Goal: Task Accomplishment & Management: Use online tool/utility

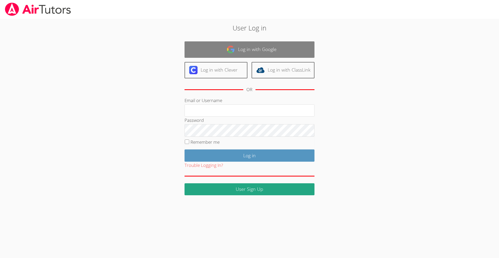
click at [210, 50] on link "Log in with Google" at bounding box center [250, 49] width 130 height 16
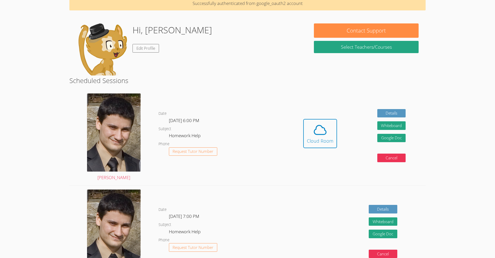
scroll to position [26, 0]
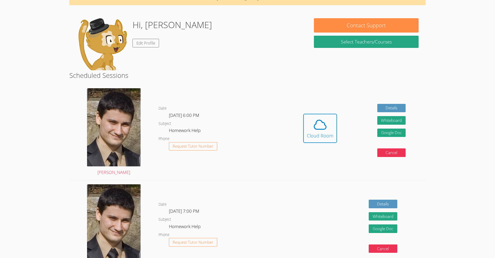
scroll to position [52, 0]
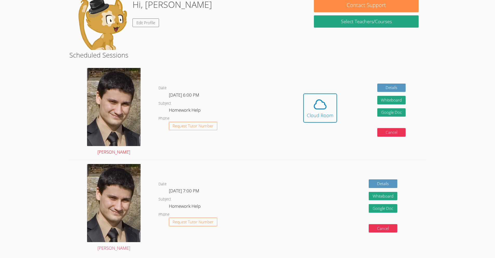
click at [123, 115] on img at bounding box center [114, 107] width 54 height 78
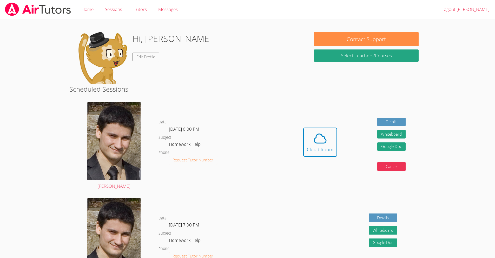
click at [204, 27] on div "Hi, [PERSON_NAME] Edit Profile Contact Support Select Teachers/Courses Schedule…" at bounding box center [247, 196] width 371 height 354
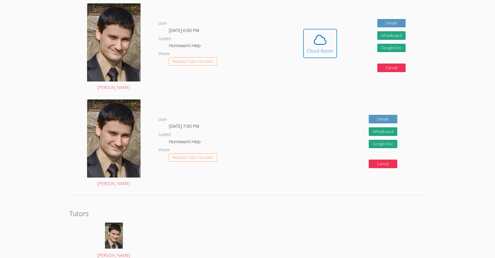
scroll to position [98, 0]
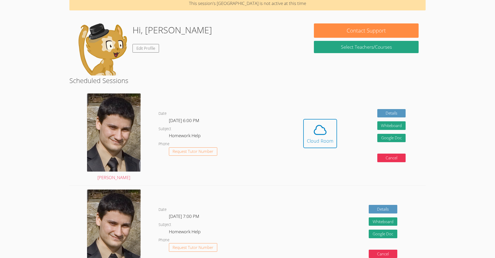
scroll to position [12, 0]
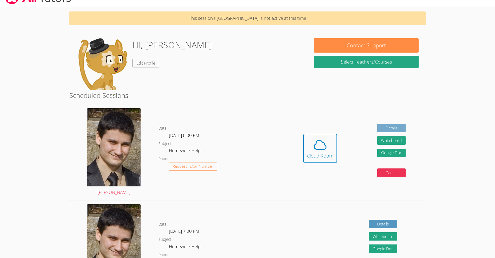
click at [382, 127] on link "Details" at bounding box center [391, 128] width 29 height 9
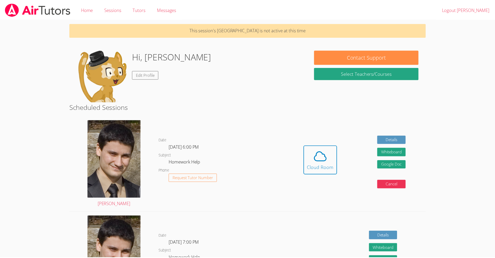
scroll to position [12, 0]
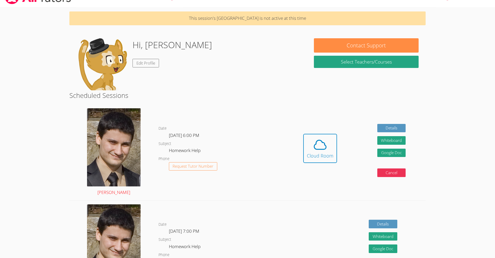
click at [125, 160] on img at bounding box center [114, 147] width 54 height 78
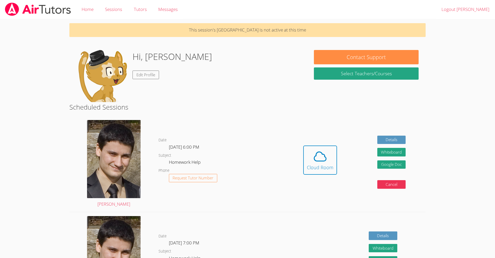
click at [263, 30] on p "This session's Cloud Room is not active at this time" at bounding box center [247, 30] width 357 height 14
drag, startPoint x: 196, startPoint y: 29, endPoint x: 322, endPoint y: 25, distance: 126.3
click at [327, 24] on p "This session's Cloud Room is not active at this time" at bounding box center [247, 30] width 357 height 14
click at [273, 85] on div "Hi, Philip Edit Profile" at bounding box center [187, 76] width 223 height 52
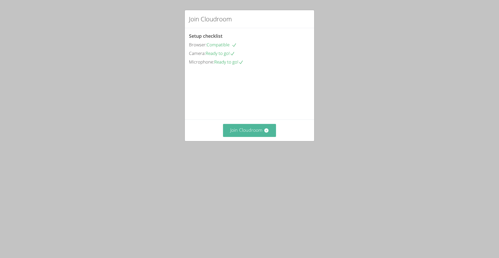
click at [264, 132] on icon at bounding box center [266, 130] width 4 height 4
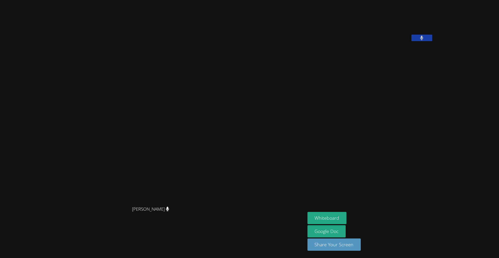
click at [346, 142] on aside "[PERSON_NAME] Whiteboard Google Doc Share Your Screen" at bounding box center [370, 129] width 130 height 258
click at [353, 242] on button "Share Your Screen" at bounding box center [334, 244] width 54 height 12
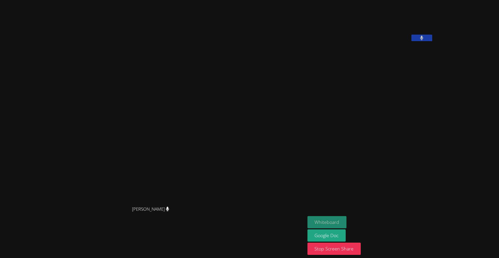
click at [347, 226] on button "Whiteboard" at bounding box center [326, 222] width 39 height 12
click at [423, 40] on icon at bounding box center [421, 38] width 3 height 4
click at [432, 41] on button at bounding box center [421, 38] width 21 height 6
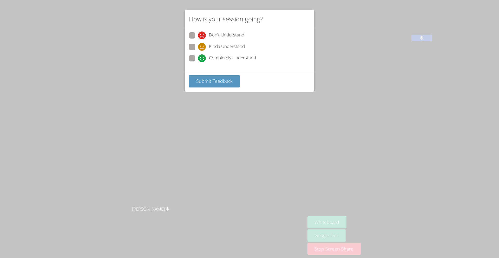
click at [197, 60] on label "Completely Understand" at bounding box center [222, 58] width 67 height 7
click at [198, 60] on input "Completely Understand" at bounding box center [200, 57] width 4 height 4
radio input "true"
click at [197, 77] on button "Submit Feedback" at bounding box center [214, 81] width 51 height 12
